Goal: Task Accomplishment & Management: Complete application form

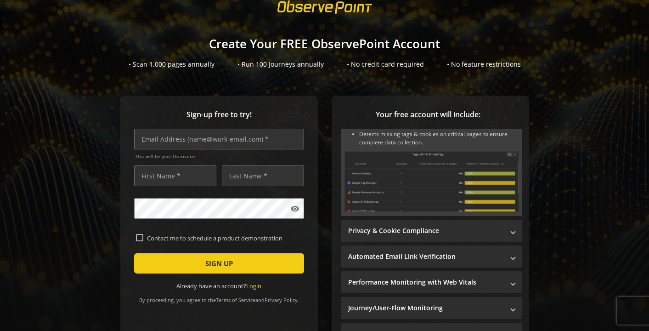
scroll to position [67, 0]
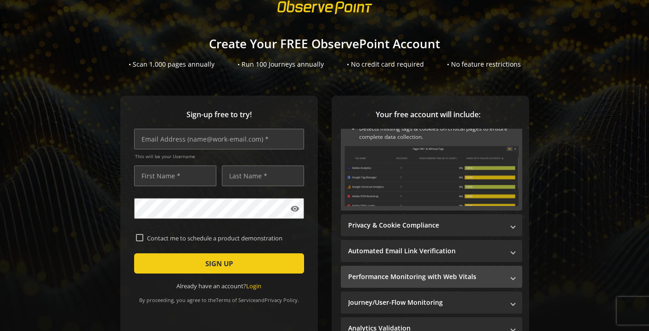
click at [511, 276] on span at bounding box center [513, 277] width 4 height 10
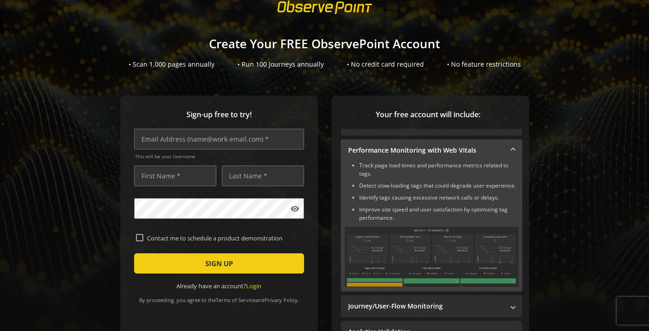
click at [511, 150] on span at bounding box center [513, 151] width 4 height 10
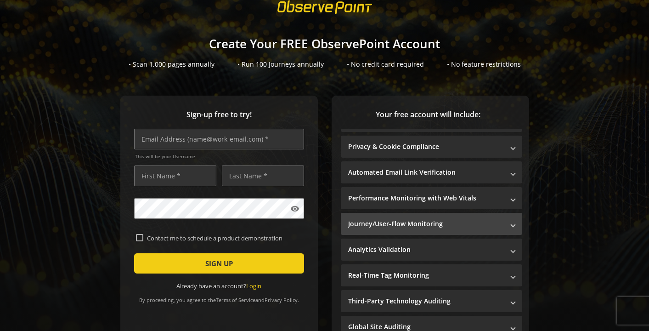
scroll to position [19, 0]
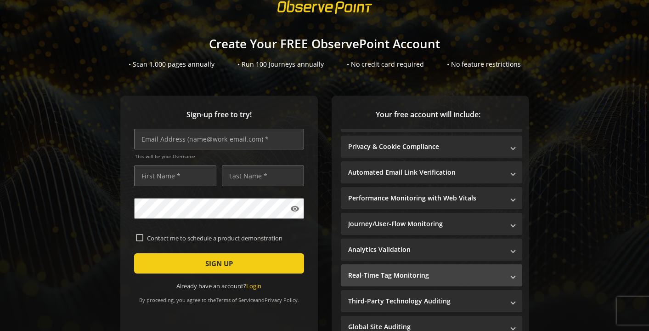
click at [511, 277] on span at bounding box center [513, 276] width 4 height 10
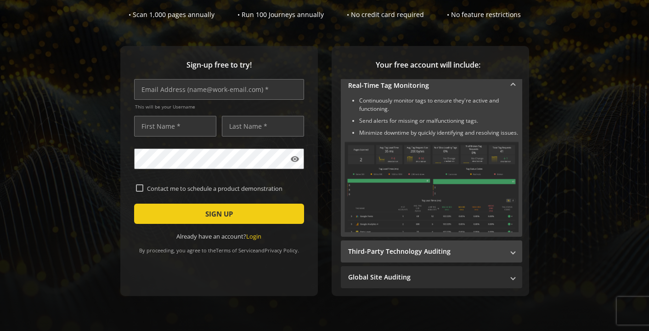
scroll to position [0, 0]
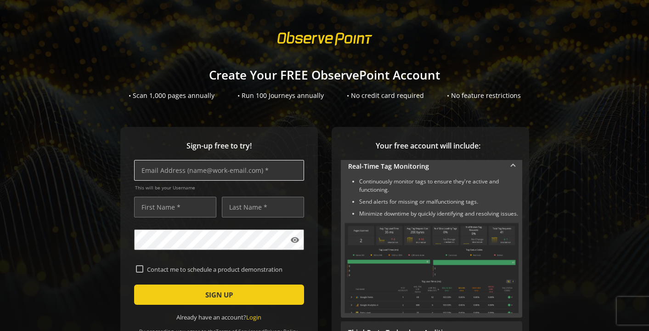
click at [193, 178] on input "text" at bounding box center [219, 170] width 170 height 21
click at [193, 174] on input "text" at bounding box center [219, 170] width 170 height 21
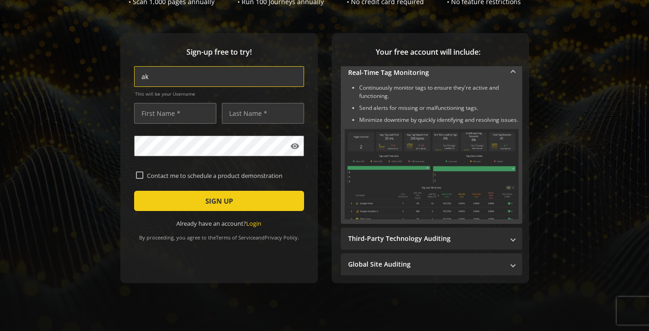
scroll to position [98, 0]
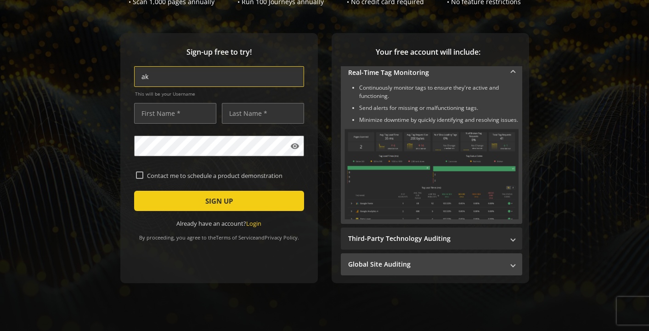
type input "ak"
click at [396, 260] on mat-panel-title "Global Site Auditing" at bounding box center [426, 264] width 156 height 9
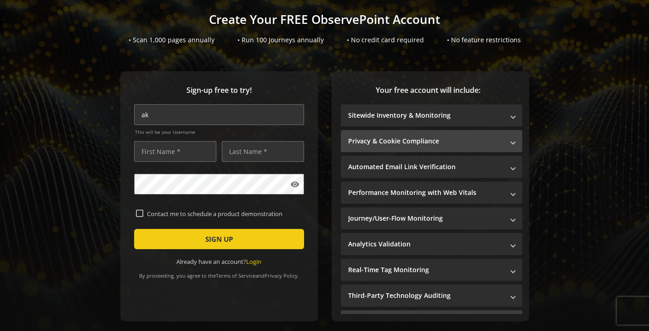
scroll to position [0, 0]
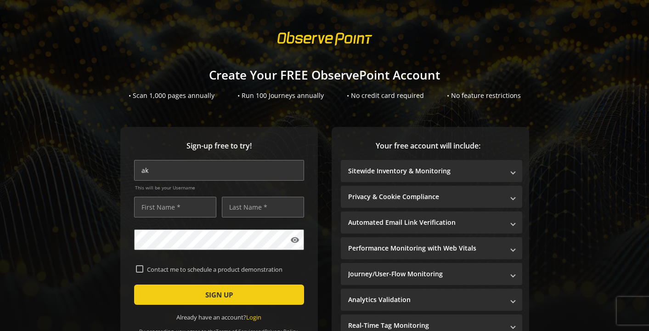
click at [225, 42] on div at bounding box center [324, 39] width 649 height 26
